Goal: Find specific page/section: Find specific page/section

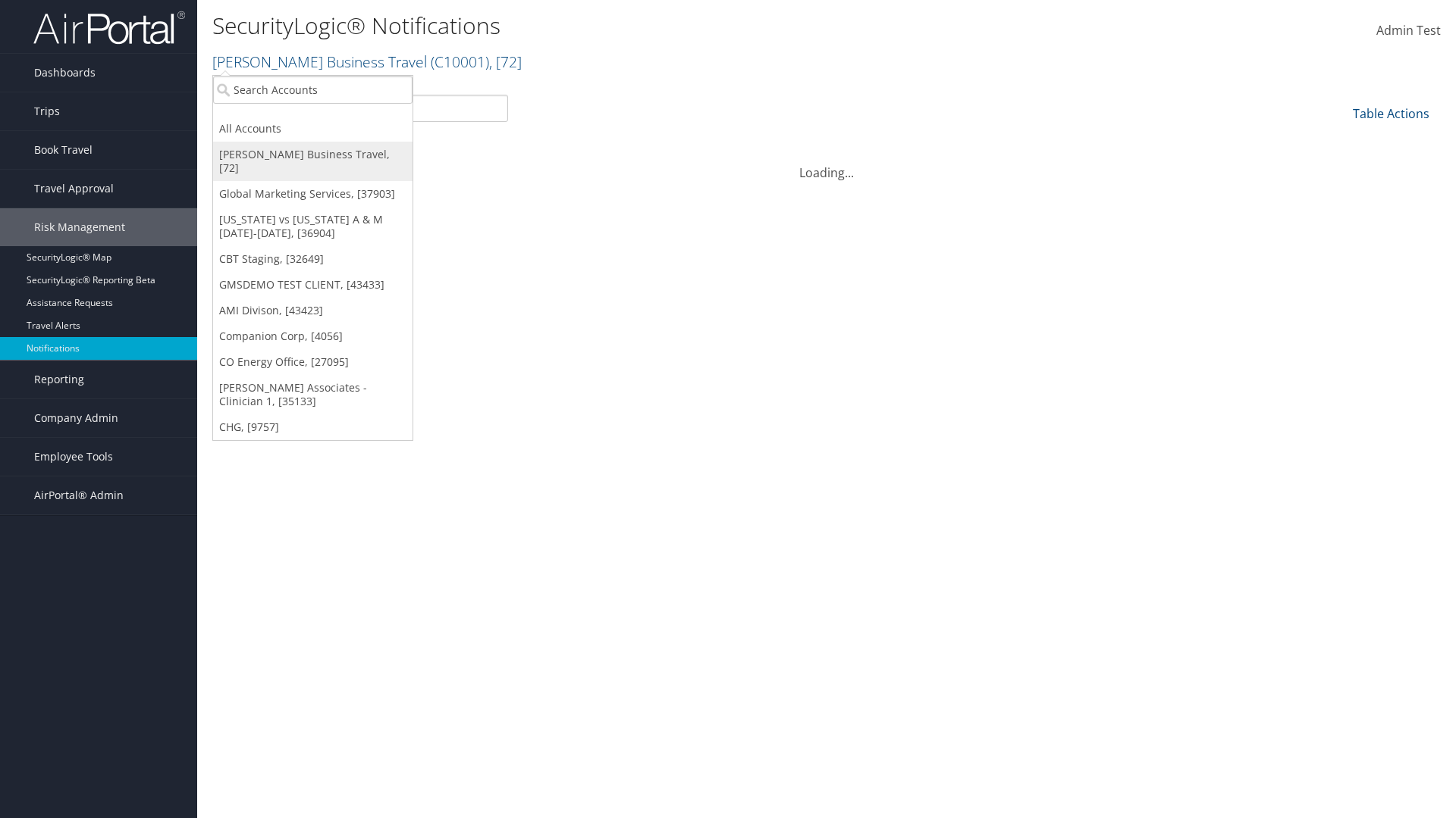
click at [313, 154] on link "[PERSON_NAME] Business Travel, [72]" at bounding box center [313, 162] width 200 height 40
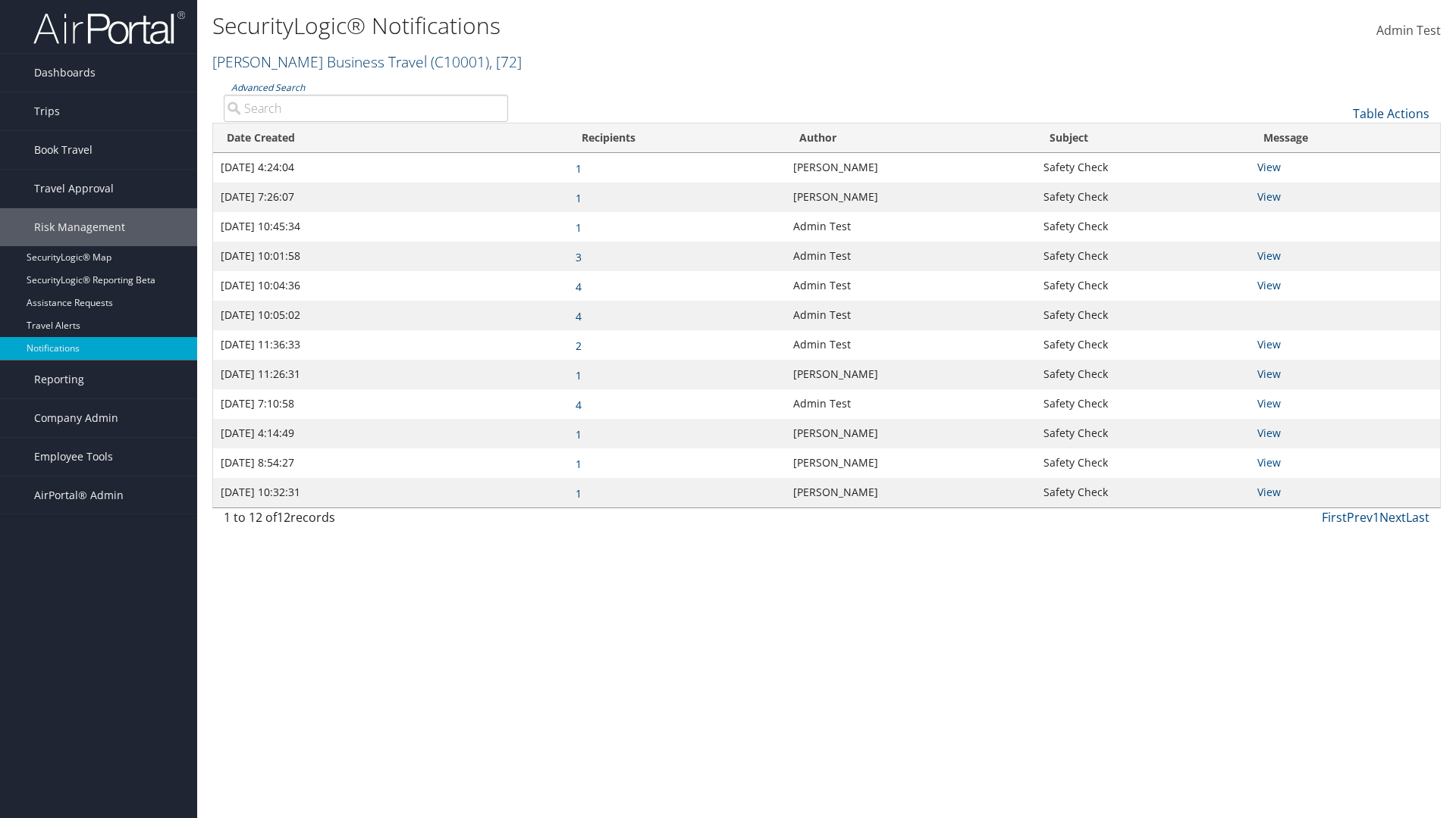
click at [313, 61] on link "[PERSON_NAME] Business Travel ( C10001 ) , [ 72 ]" at bounding box center [366, 62] width 309 height 21
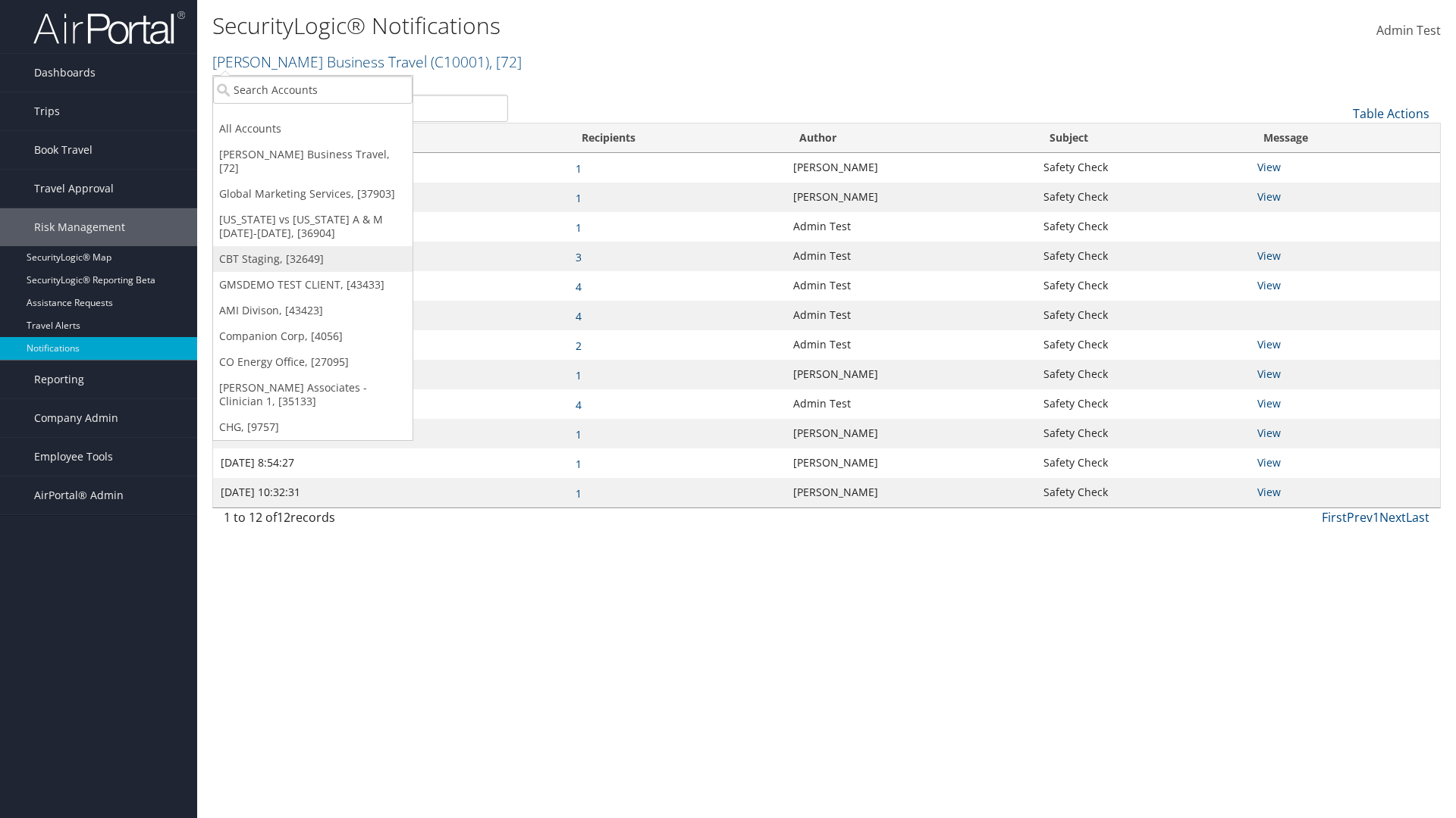
click at [313, 247] on link "CBT Staging, [32649]" at bounding box center [313, 259] width 200 height 25
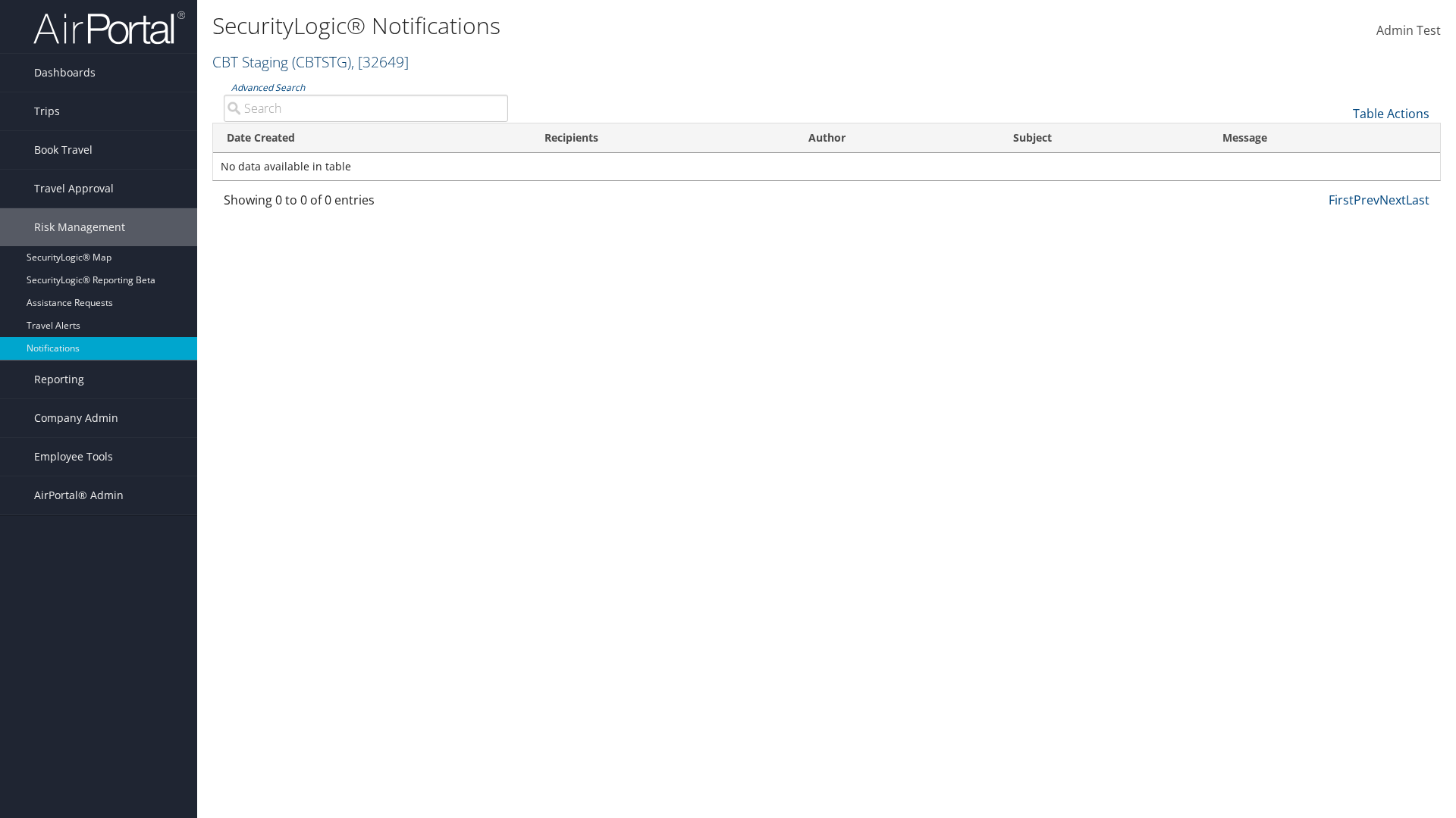
click at [251, 61] on link "CBT Staging ( CBTSTG ) , [ 32649 ]" at bounding box center [310, 62] width 196 height 21
click at [0, 0] on link "[PERSON_NAME] Business Travel, [72]" at bounding box center [0, 0] width 0 height 0
